Goal: Task Accomplishment & Management: Use online tool/utility

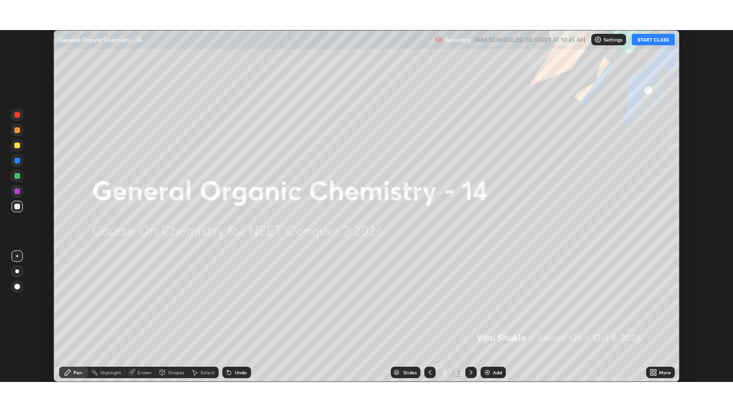
scroll to position [352, 733]
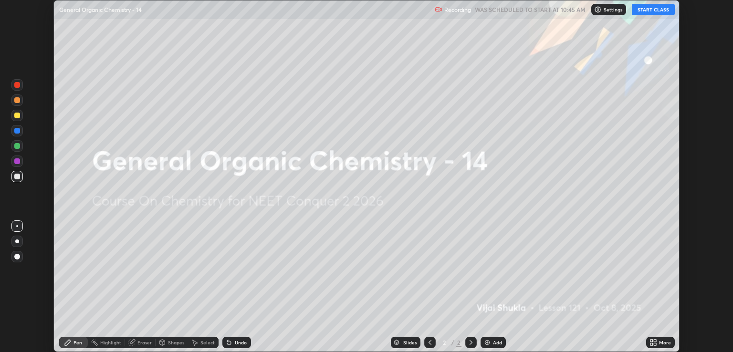
click at [654, 342] on icon at bounding box center [653, 343] width 8 height 8
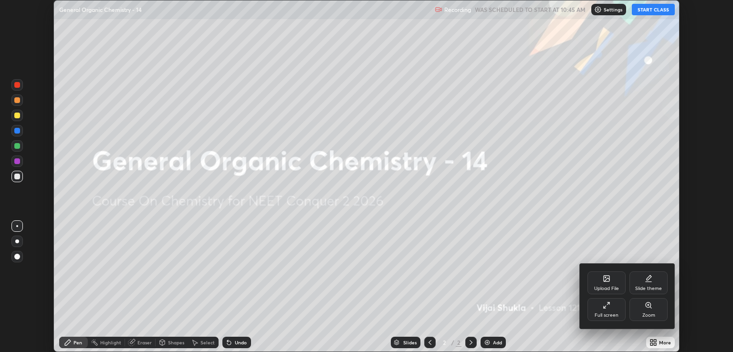
click at [601, 309] on div "Full screen" at bounding box center [606, 309] width 38 height 23
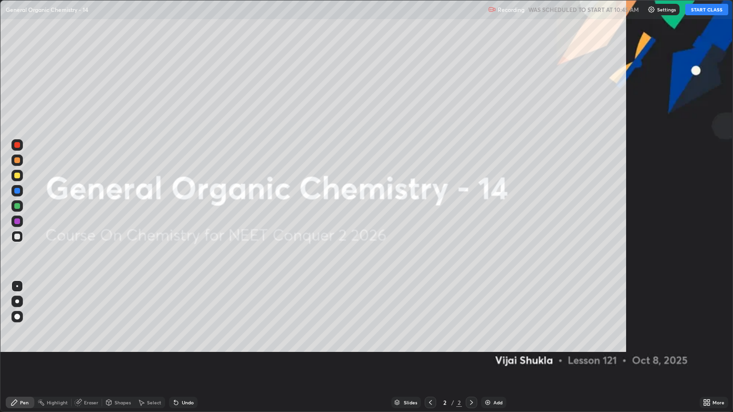
scroll to position [412, 733]
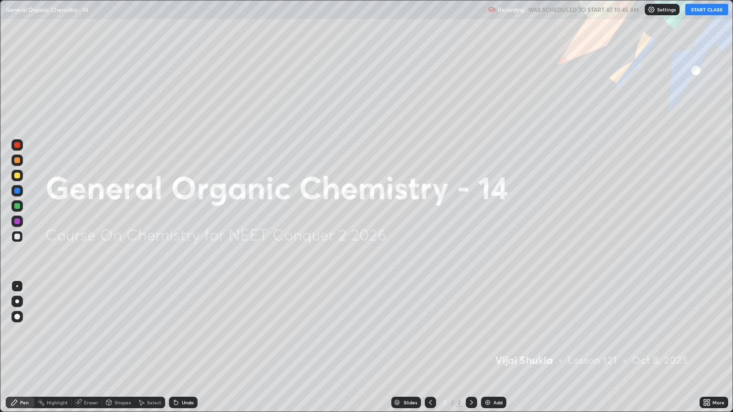
click at [705, 8] on button "START CLASS" at bounding box center [706, 9] width 43 height 11
click at [490, 352] on img at bounding box center [488, 403] width 8 height 8
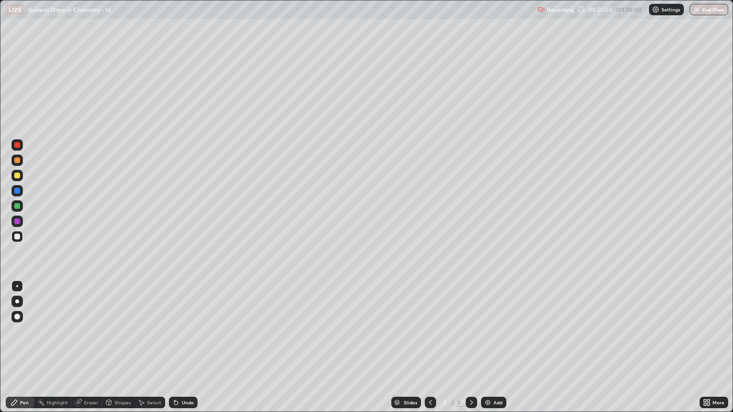
click at [19, 237] on div at bounding box center [17, 237] width 6 height 6
click at [19, 301] on div at bounding box center [17, 302] width 4 height 4
click at [16, 160] on div at bounding box center [17, 160] width 6 height 6
click at [21, 237] on div at bounding box center [16, 236] width 11 height 11
click at [18, 178] on div at bounding box center [17, 176] width 6 height 6
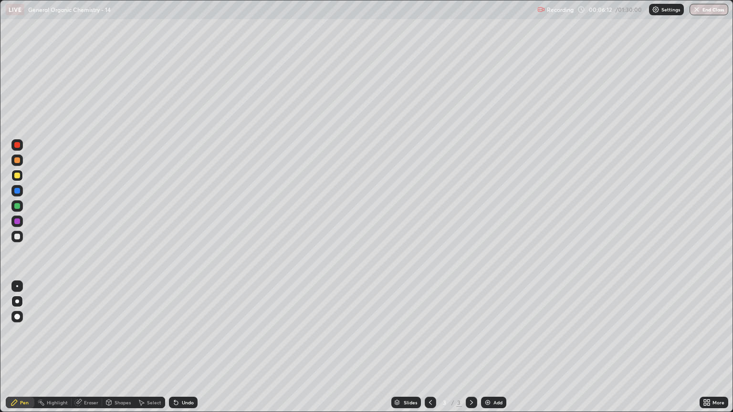
click at [15, 238] on div at bounding box center [17, 237] width 6 height 6
click at [498, 352] on div "Add" at bounding box center [497, 402] width 9 height 5
click at [17, 239] on div at bounding box center [16, 236] width 11 height 11
click at [18, 160] on div at bounding box center [17, 160] width 6 height 6
click at [16, 238] on div at bounding box center [17, 237] width 6 height 6
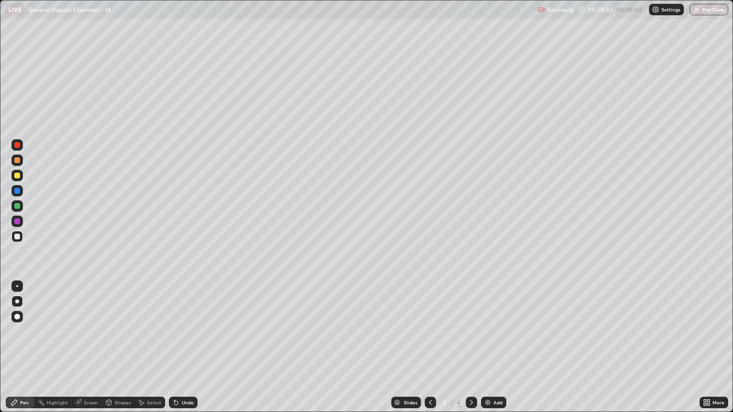
click at [19, 160] on div at bounding box center [17, 160] width 6 height 6
click at [19, 176] on div at bounding box center [17, 176] width 6 height 6
click at [21, 236] on div at bounding box center [16, 236] width 11 height 11
click at [93, 352] on div "Eraser" at bounding box center [91, 402] width 14 height 5
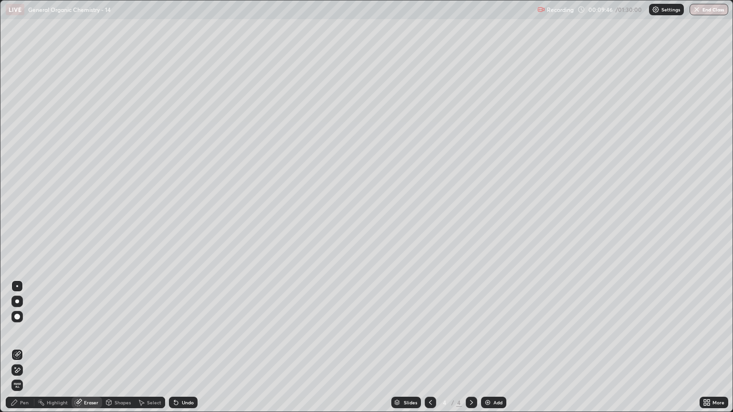
click at [26, 352] on div "Pen" at bounding box center [24, 402] width 9 height 5
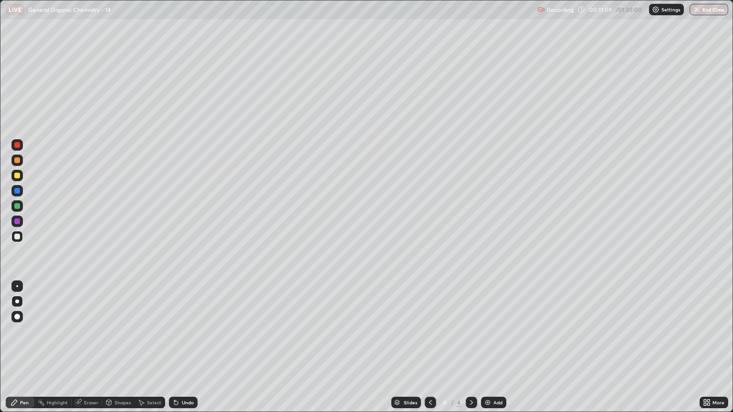
click at [19, 160] on div at bounding box center [17, 160] width 6 height 6
click at [19, 161] on div at bounding box center [17, 160] width 6 height 6
click at [17, 160] on div at bounding box center [17, 160] width 6 height 6
click at [472, 352] on icon at bounding box center [471, 403] width 8 height 8
click at [498, 352] on div "Add" at bounding box center [497, 402] width 9 height 5
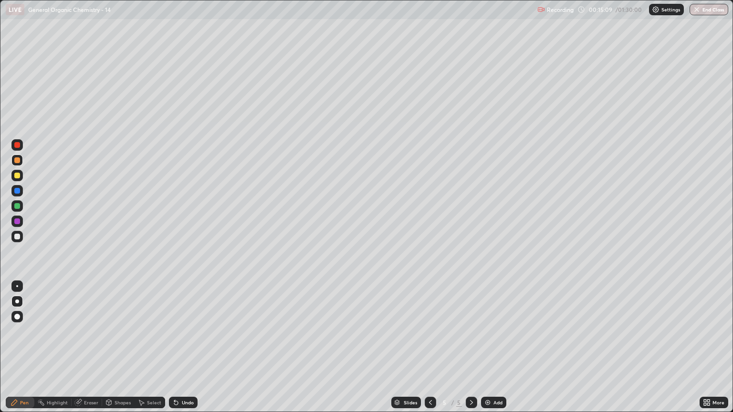
click at [17, 237] on div at bounding box center [17, 237] width 6 height 6
click at [17, 162] on div at bounding box center [17, 160] width 6 height 6
click at [19, 242] on div at bounding box center [16, 236] width 11 height 11
click at [16, 160] on div at bounding box center [17, 160] width 6 height 6
click at [19, 241] on div at bounding box center [16, 236] width 11 height 11
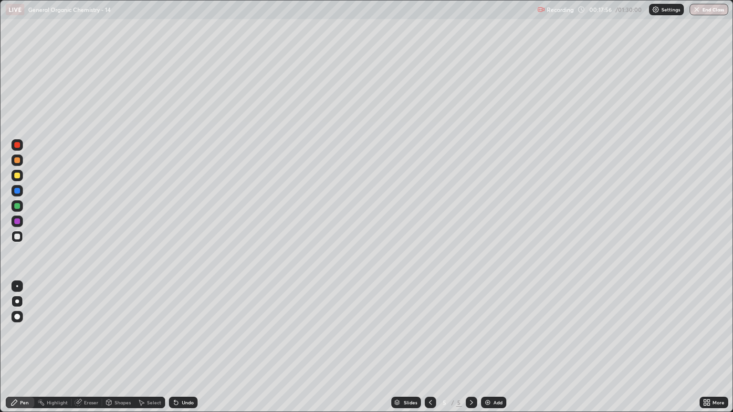
click at [17, 239] on div at bounding box center [17, 237] width 6 height 6
click at [19, 162] on div at bounding box center [17, 160] width 6 height 6
click at [17, 237] on div at bounding box center [17, 237] width 6 height 6
click at [493, 352] on div "Add" at bounding box center [497, 402] width 9 height 5
click at [17, 176] on div at bounding box center [17, 176] width 6 height 6
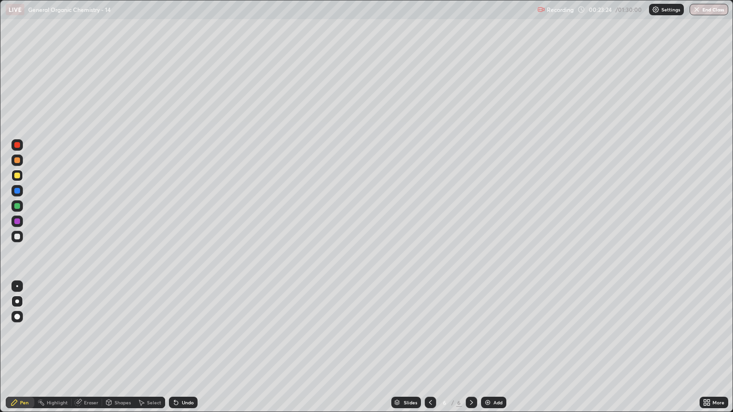
click at [84, 352] on div "Eraser" at bounding box center [91, 402] width 14 height 5
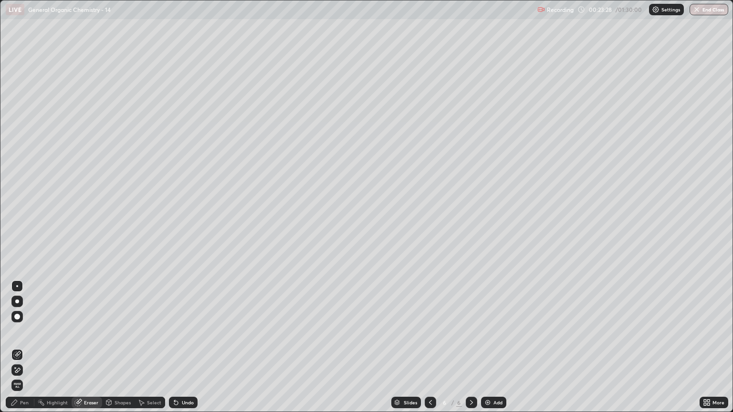
click at [27, 352] on div "Pen" at bounding box center [24, 402] width 9 height 5
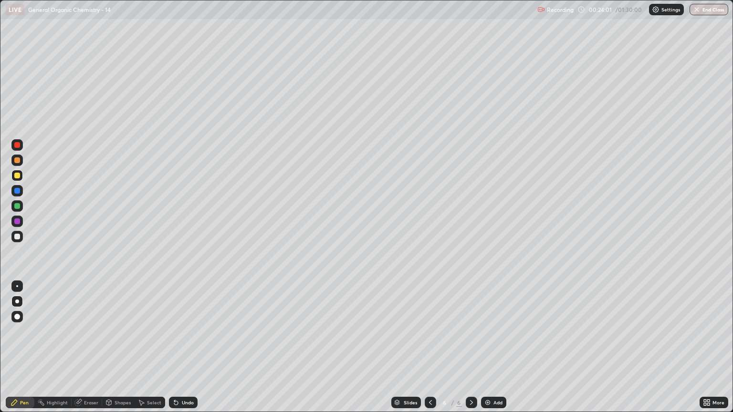
click at [17, 235] on div at bounding box center [17, 237] width 6 height 6
click at [426, 352] on icon at bounding box center [430, 403] width 8 height 8
click at [429, 352] on icon at bounding box center [430, 403] width 8 height 8
click at [427, 352] on icon at bounding box center [430, 403] width 8 height 8
click at [471, 352] on icon at bounding box center [471, 403] width 8 height 8
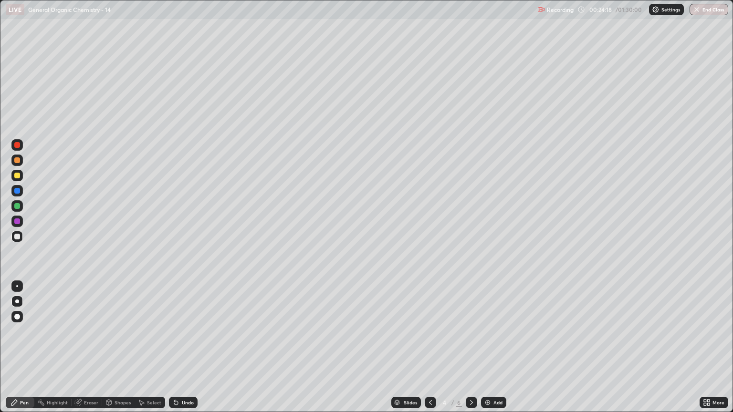
click at [471, 352] on icon at bounding box center [471, 403] width 8 height 8
click at [469, 352] on icon at bounding box center [471, 403] width 8 height 8
click at [19, 237] on div at bounding box center [17, 237] width 6 height 6
click at [18, 160] on div at bounding box center [17, 160] width 6 height 6
click at [17, 237] on div at bounding box center [17, 237] width 6 height 6
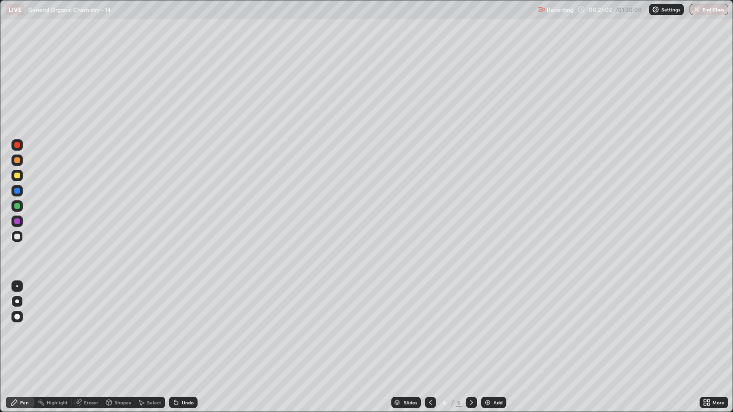
click at [467, 352] on icon at bounding box center [471, 403] width 8 height 8
click at [493, 352] on div "Add" at bounding box center [497, 402] width 9 height 5
click at [429, 352] on icon at bounding box center [430, 403] width 8 height 8
click at [471, 352] on icon at bounding box center [471, 402] width 3 height 5
click at [17, 238] on div at bounding box center [17, 237] width 6 height 6
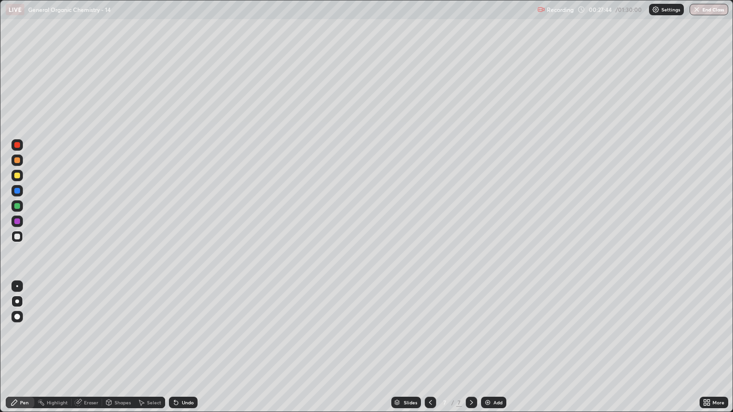
click at [18, 159] on div at bounding box center [17, 160] width 6 height 6
click at [18, 238] on div at bounding box center [17, 237] width 6 height 6
click at [17, 160] on div at bounding box center [17, 160] width 6 height 6
click at [21, 238] on div at bounding box center [16, 236] width 11 height 11
click at [19, 158] on div at bounding box center [17, 160] width 6 height 6
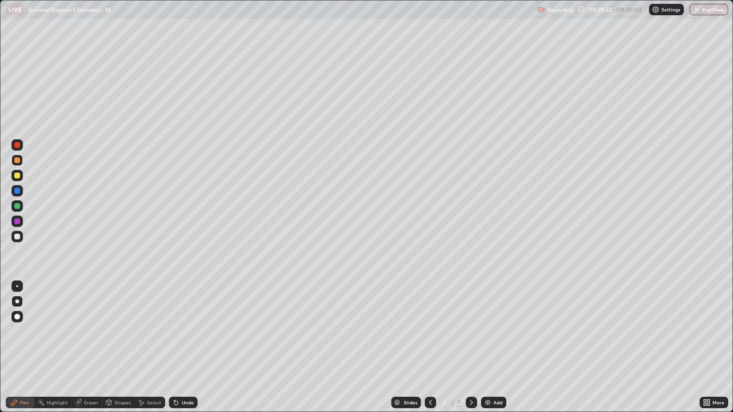
click at [17, 237] on div at bounding box center [17, 237] width 6 height 6
click at [19, 161] on div at bounding box center [17, 160] width 6 height 6
click at [15, 238] on div at bounding box center [17, 237] width 6 height 6
click at [21, 162] on div at bounding box center [16, 160] width 11 height 11
click at [13, 237] on div at bounding box center [16, 236] width 11 height 11
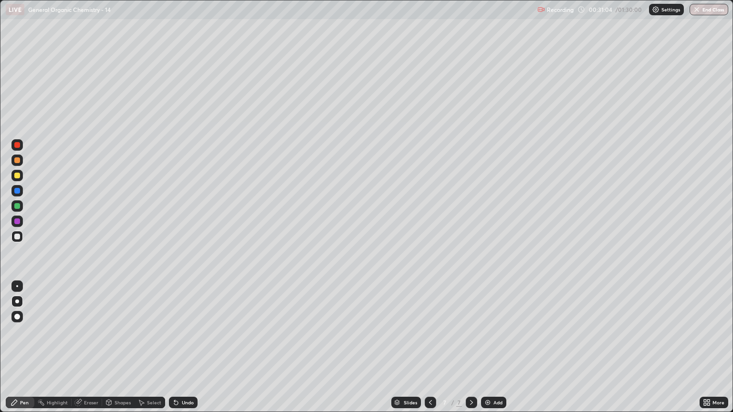
click at [17, 164] on div at bounding box center [16, 160] width 11 height 11
click at [18, 236] on div at bounding box center [17, 237] width 6 height 6
click at [16, 162] on div at bounding box center [17, 160] width 6 height 6
click at [493, 352] on div "Add" at bounding box center [497, 402] width 9 height 5
click at [15, 239] on div at bounding box center [17, 237] width 6 height 6
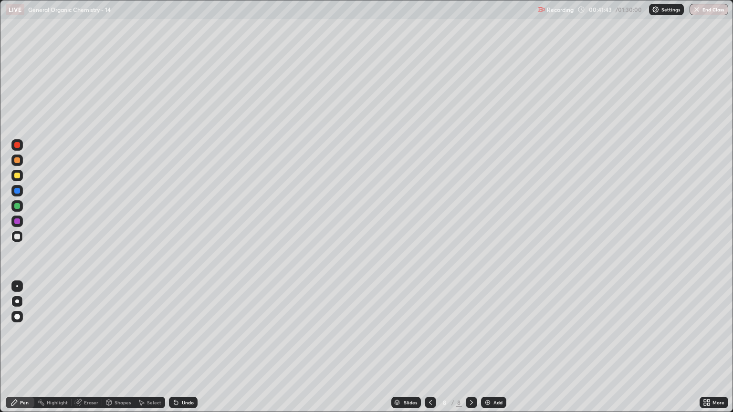
click at [18, 160] on div at bounding box center [17, 160] width 6 height 6
click at [18, 236] on div at bounding box center [17, 237] width 6 height 6
click at [18, 163] on div at bounding box center [17, 160] width 6 height 6
click at [15, 233] on div at bounding box center [16, 236] width 11 height 11
click at [88, 352] on div "Eraser" at bounding box center [91, 402] width 14 height 5
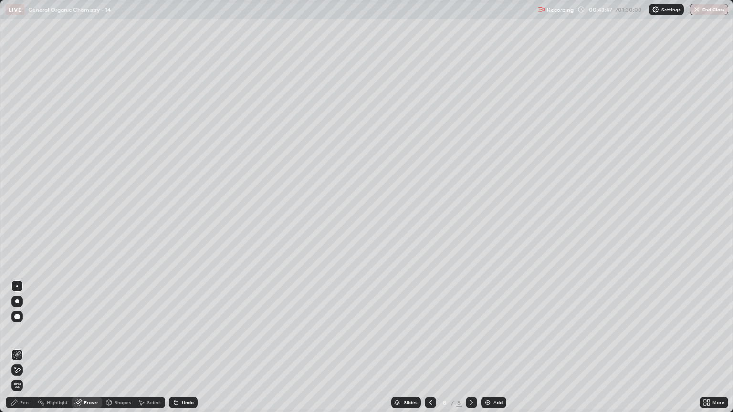
click at [25, 352] on div "Pen" at bounding box center [24, 402] width 9 height 5
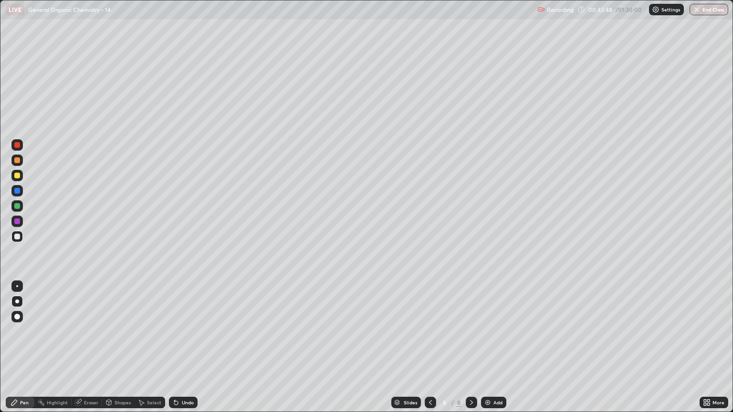
click at [18, 238] on div at bounding box center [17, 237] width 6 height 6
click at [17, 164] on div at bounding box center [16, 160] width 11 height 11
click at [19, 234] on div at bounding box center [17, 237] width 6 height 6
click at [92, 352] on div "Eraser" at bounding box center [91, 402] width 14 height 5
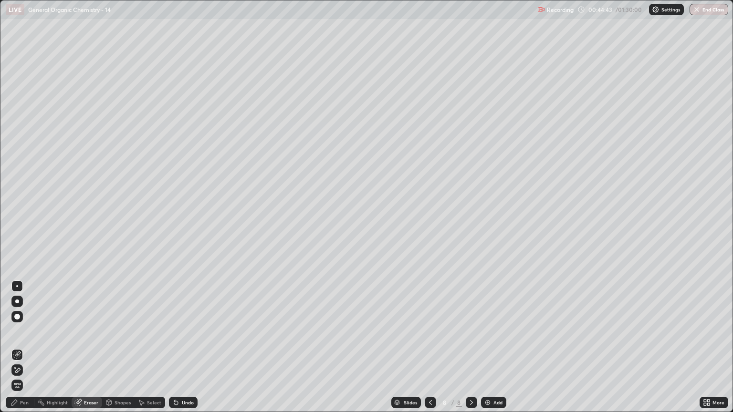
click at [27, 352] on div "Pen" at bounding box center [24, 402] width 9 height 5
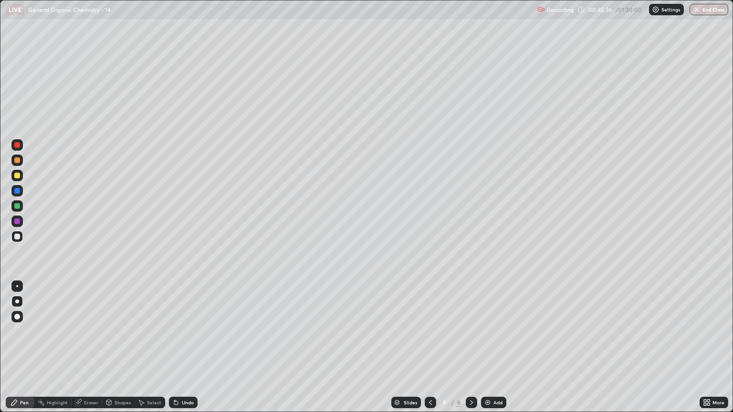
click at [87, 352] on div "Eraser" at bounding box center [91, 402] width 14 height 5
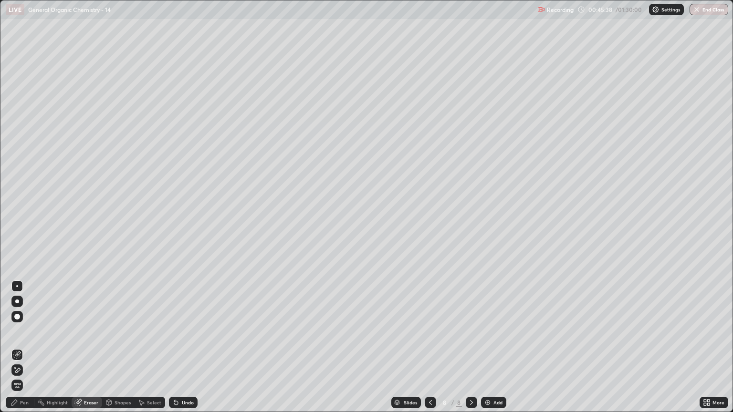
click at [24, 352] on div "Pen" at bounding box center [24, 402] width 9 height 5
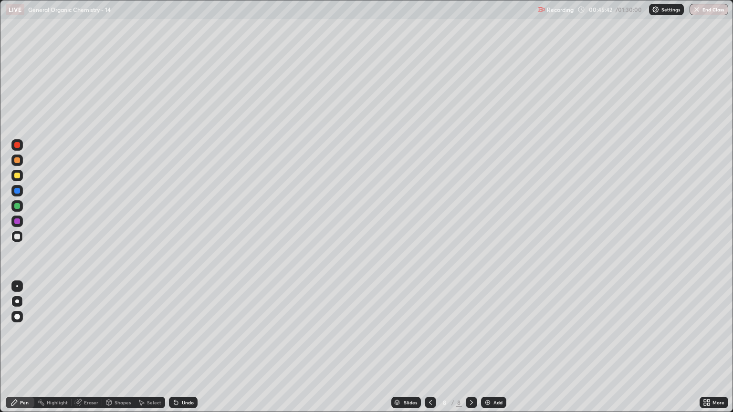
click at [17, 159] on div at bounding box center [17, 160] width 6 height 6
click at [20, 243] on div at bounding box center [16, 236] width 11 height 15
click at [17, 158] on div at bounding box center [17, 160] width 6 height 6
click at [18, 237] on div at bounding box center [17, 237] width 6 height 6
click at [16, 158] on div at bounding box center [17, 160] width 6 height 6
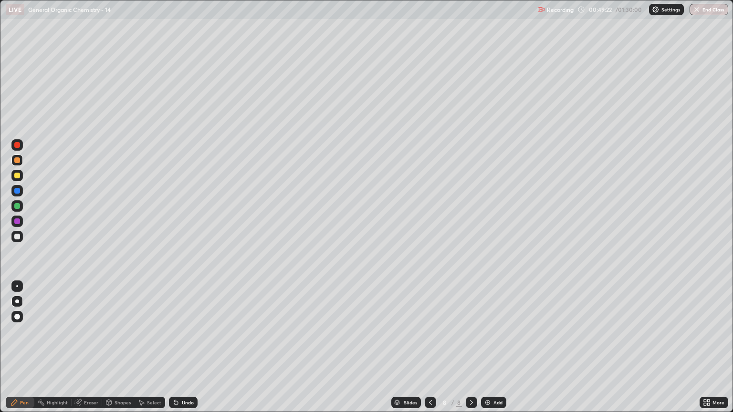
click at [17, 235] on div at bounding box center [17, 237] width 6 height 6
click at [17, 160] on div at bounding box center [17, 160] width 6 height 6
click at [17, 202] on div at bounding box center [16, 205] width 11 height 11
click at [16, 238] on div at bounding box center [17, 237] width 6 height 6
click at [16, 206] on div at bounding box center [17, 206] width 6 height 6
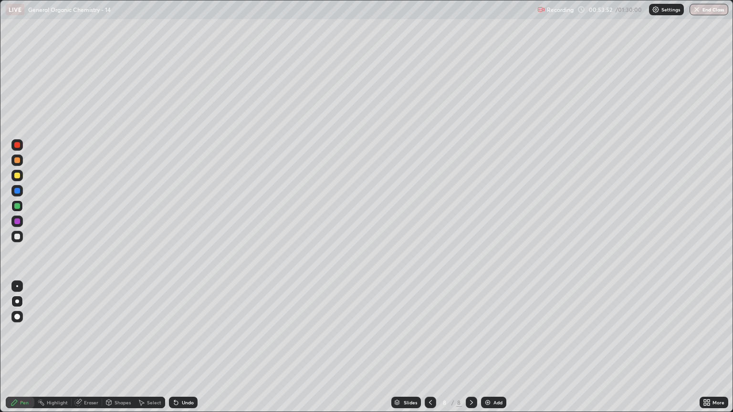
click at [469, 352] on div at bounding box center [471, 402] width 11 height 11
click at [495, 352] on div "Add" at bounding box center [493, 402] width 25 height 11
click at [430, 352] on icon at bounding box center [430, 403] width 8 height 8
click at [19, 237] on div at bounding box center [17, 237] width 6 height 6
click at [470, 352] on icon at bounding box center [471, 403] width 8 height 8
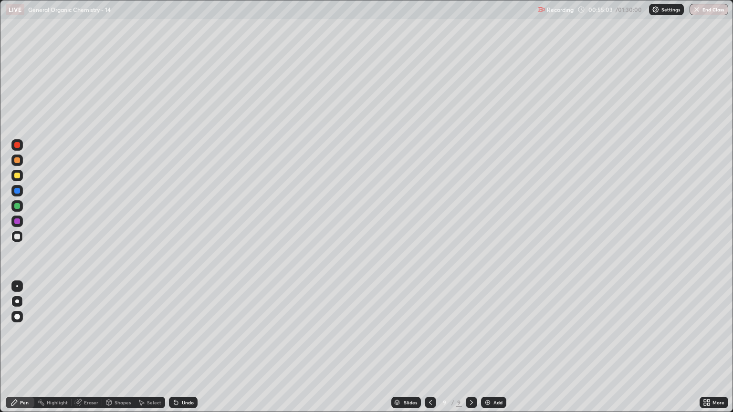
click at [19, 242] on div at bounding box center [16, 236] width 11 height 11
click at [19, 162] on div at bounding box center [17, 160] width 6 height 6
click at [16, 176] on div at bounding box center [17, 176] width 6 height 6
click at [17, 207] on div at bounding box center [17, 206] width 6 height 6
click at [14, 238] on div at bounding box center [16, 236] width 11 height 11
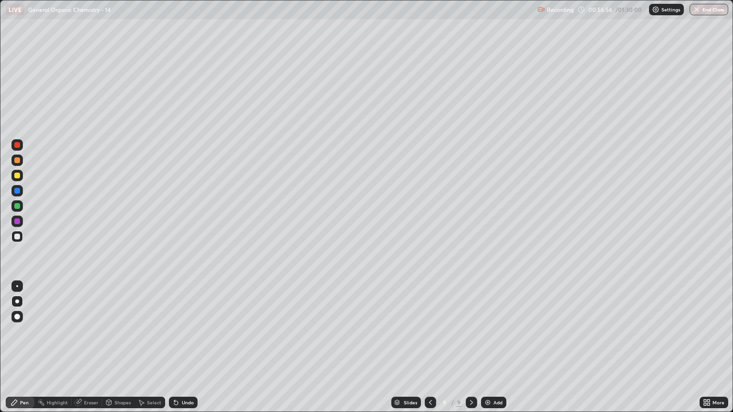
click at [17, 160] on div at bounding box center [17, 160] width 6 height 6
click at [91, 352] on div "Eraser" at bounding box center [87, 402] width 31 height 11
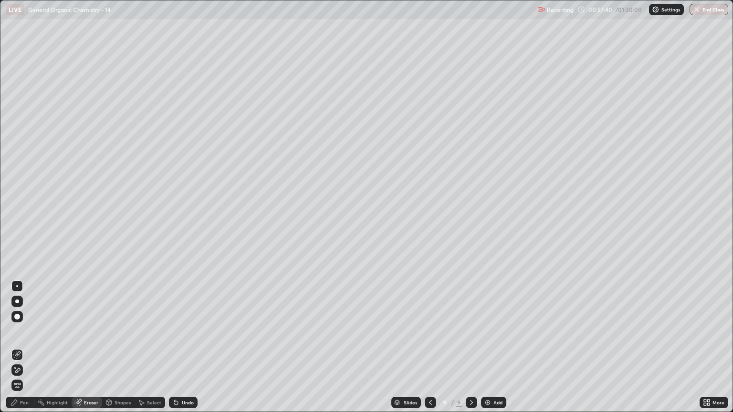
click at [24, 352] on div "Pen" at bounding box center [20, 402] width 29 height 11
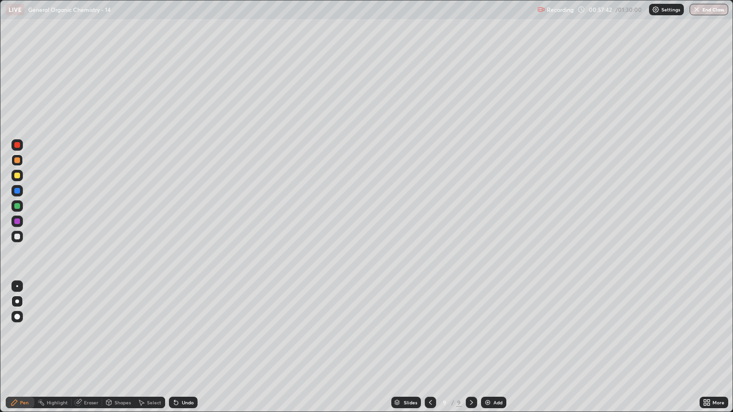
click at [17, 237] on div at bounding box center [17, 237] width 6 height 6
click at [17, 240] on div at bounding box center [16, 236] width 11 height 11
click at [17, 163] on div at bounding box center [17, 160] width 6 height 6
click at [19, 239] on div at bounding box center [17, 237] width 6 height 6
click at [23, 175] on div at bounding box center [17, 175] width 15 height 15
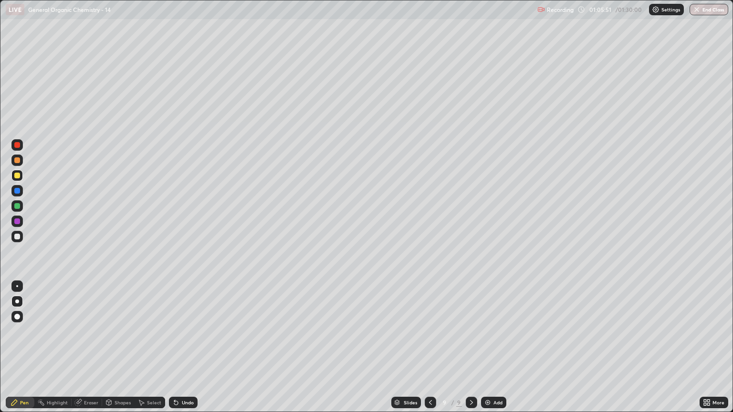
click at [498, 352] on div "Add" at bounding box center [497, 402] width 9 height 5
click at [15, 237] on div at bounding box center [17, 237] width 6 height 6
click at [18, 160] on div at bounding box center [17, 160] width 6 height 6
click at [95, 352] on div "Eraser" at bounding box center [91, 402] width 14 height 5
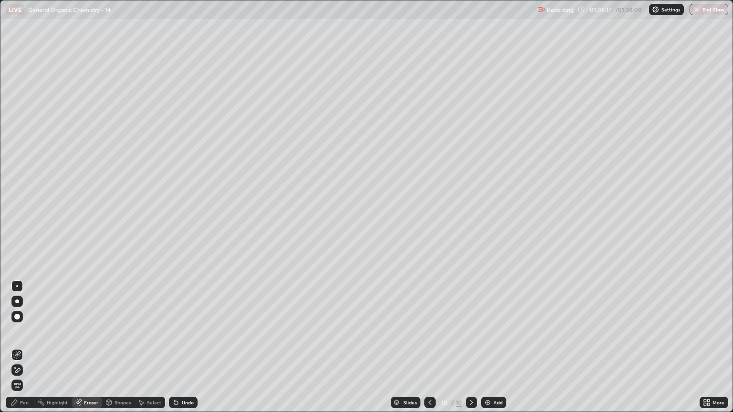
click at [29, 352] on div "Pen" at bounding box center [20, 402] width 29 height 11
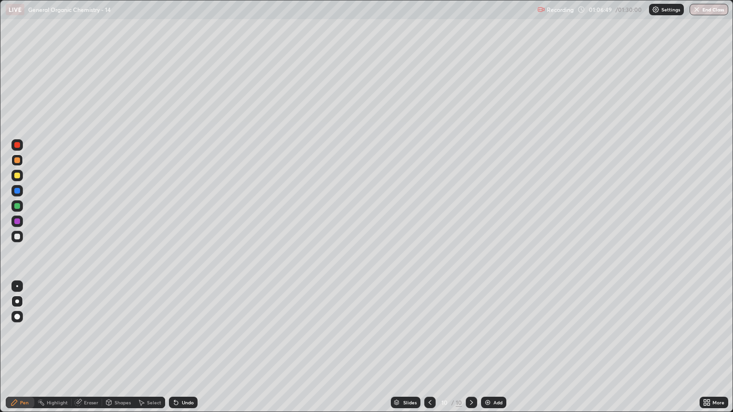
click at [17, 236] on div at bounding box center [17, 237] width 6 height 6
click at [429, 352] on icon at bounding box center [430, 403] width 8 height 8
click at [467, 352] on icon at bounding box center [471, 403] width 8 height 8
click at [23, 235] on div at bounding box center [17, 236] width 15 height 15
click at [15, 176] on div at bounding box center [17, 176] width 6 height 6
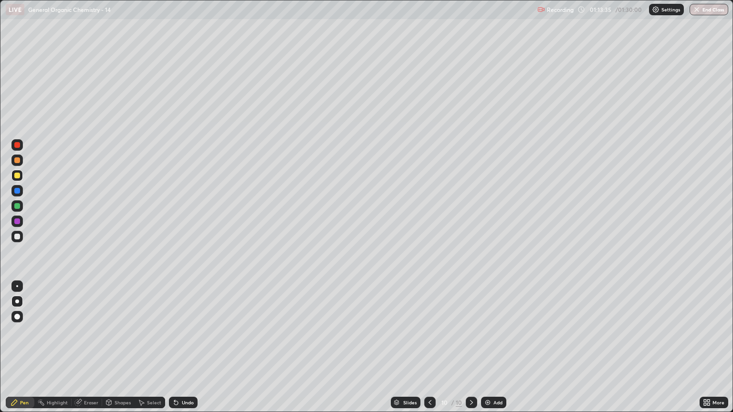
click at [468, 352] on icon at bounding box center [471, 403] width 8 height 8
click at [493, 352] on div "Add" at bounding box center [497, 402] width 9 height 5
click at [429, 352] on icon at bounding box center [430, 403] width 8 height 8
click at [431, 352] on div at bounding box center [430, 402] width 11 height 11
click at [470, 352] on div at bounding box center [471, 402] width 11 height 11
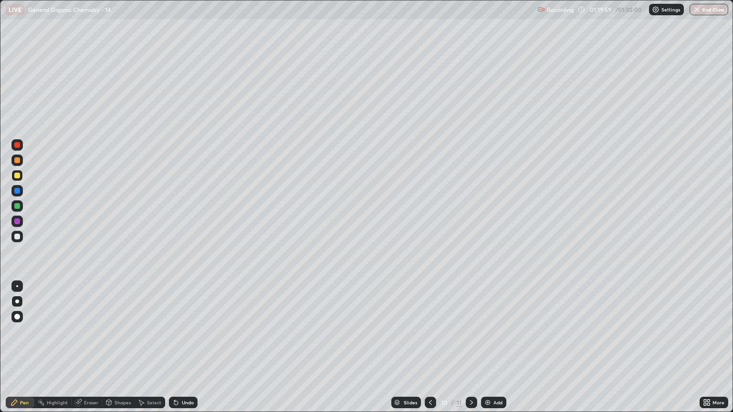
click at [469, 352] on icon at bounding box center [471, 403] width 8 height 8
click at [470, 352] on icon at bounding box center [471, 403] width 8 height 8
click at [16, 240] on div at bounding box center [16, 236] width 11 height 11
click at [19, 158] on div at bounding box center [17, 160] width 6 height 6
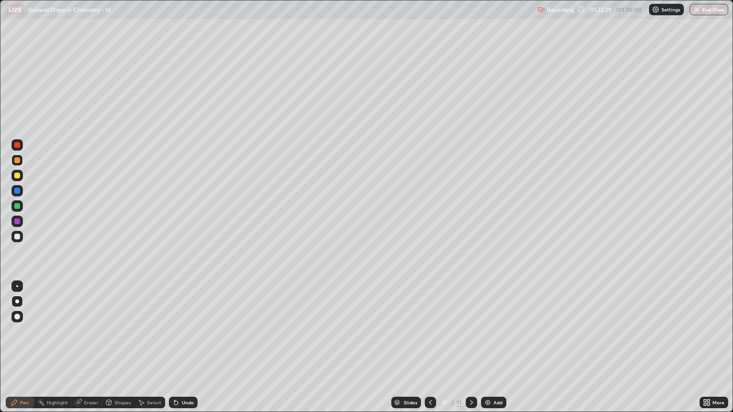
click at [18, 239] on div at bounding box center [17, 237] width 6 height 6
click at [18, 162] on div at bounding box center [17, 160] width 6 height 6
click at [91, 352] on div "Eraser" at bounding box center [91, 402] width 14 height 5
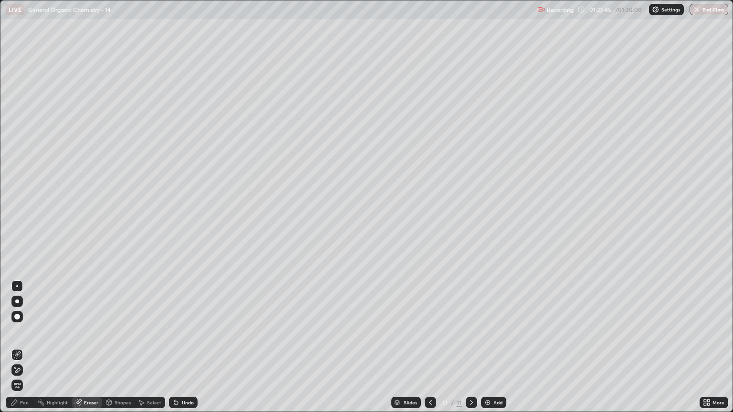
click at [26, 352] on div "Pen" at bounding box center [24, 402] width 9 height 5
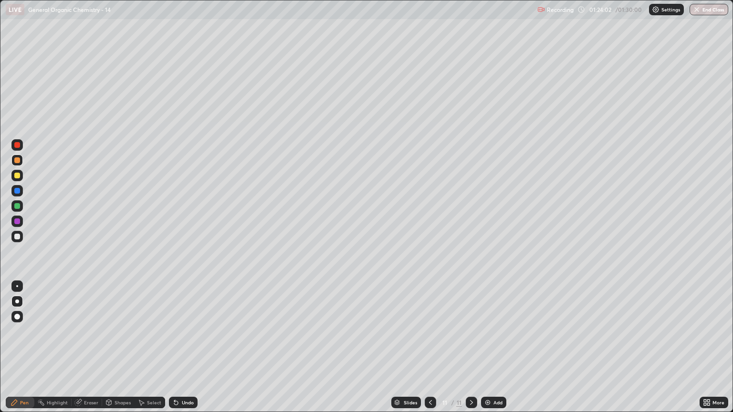
click at [19, 237] on div at bounding box center [17, 237] width 6 height 6
click at [15, 175] on div at bounding box center [17, 176] width 6 height 6
click at [18, 236] on div at bounding box center [17, 237] width 6 height 6
click at [21, 238] on div at bounding box center [16, 236] width 11 height 11
click at [19, 164] on div at bounding box center [16, 160] width 11 height 11
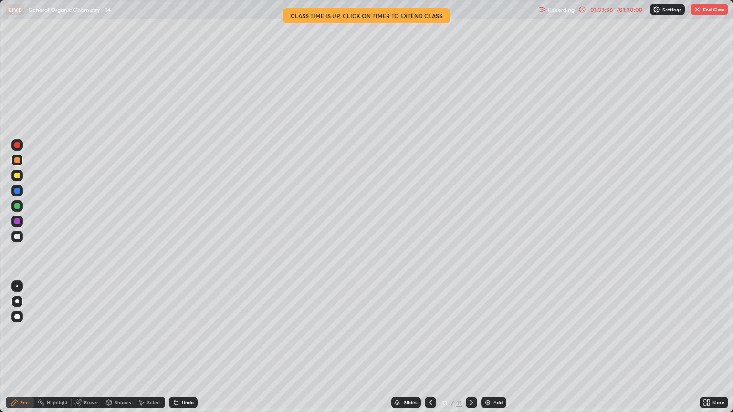
click at [705, 9] on button "End Class" at bounding box center [709, 9] width 38 height 11
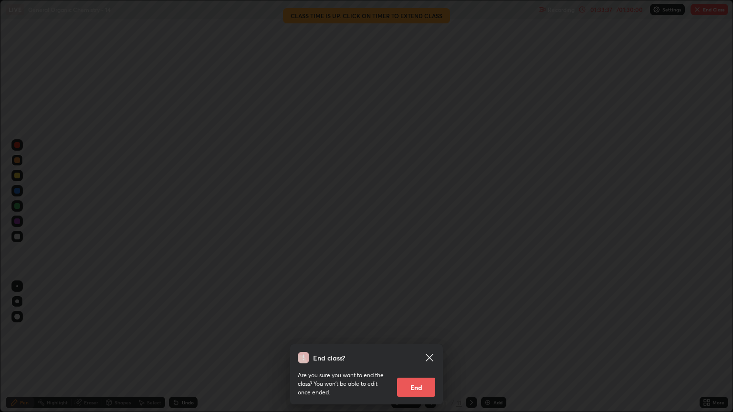
click at [420, 352] on button "End" at bounding box center [416, 387] width 38 height 19
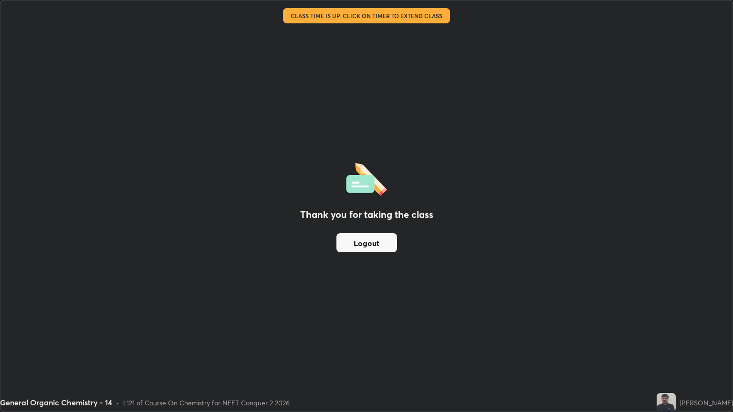
click at [393, 239] on button "Logout" at bounding box center [366, 242] width 61 height 19
